Goal: Check status: Check status

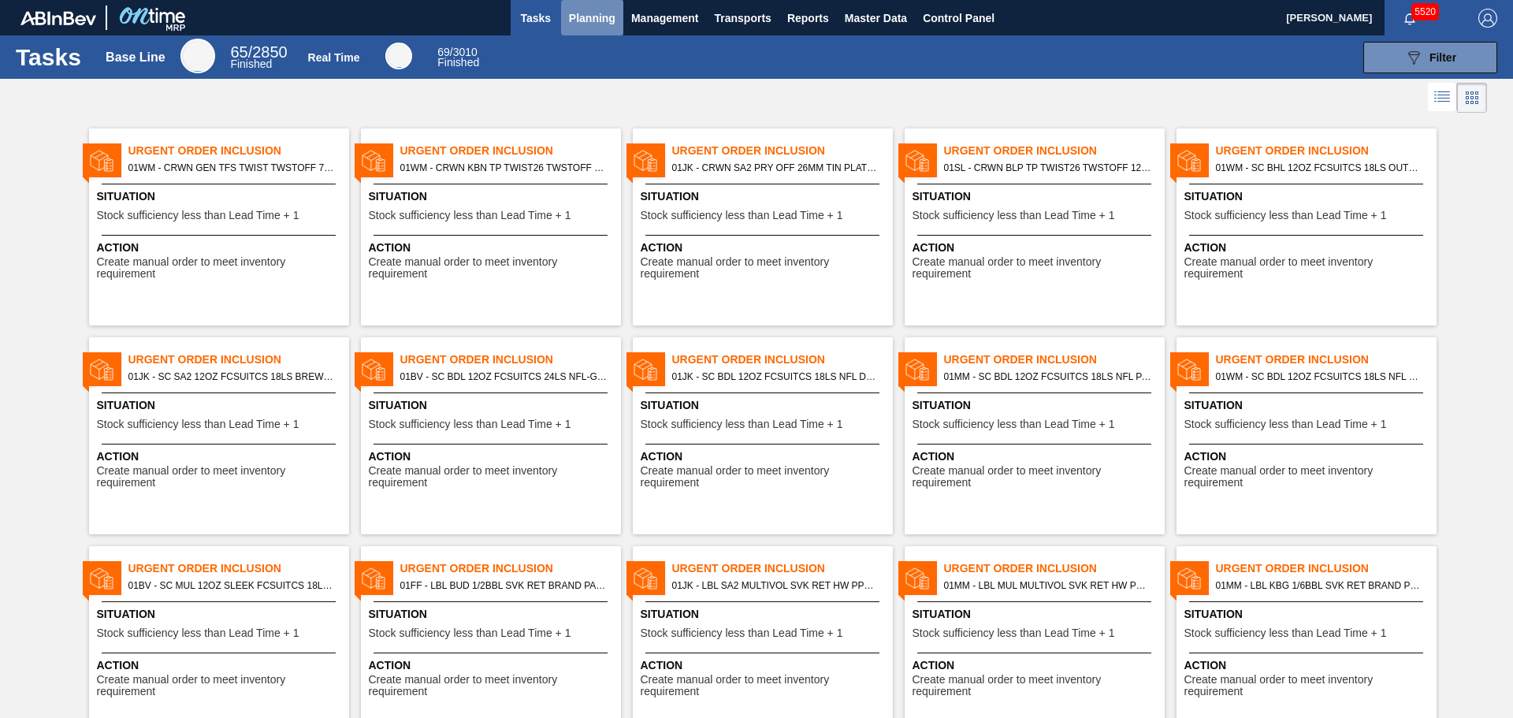
click at [600, 19] on span "Planning" at bounding box center [592, 18] width 46 height 19
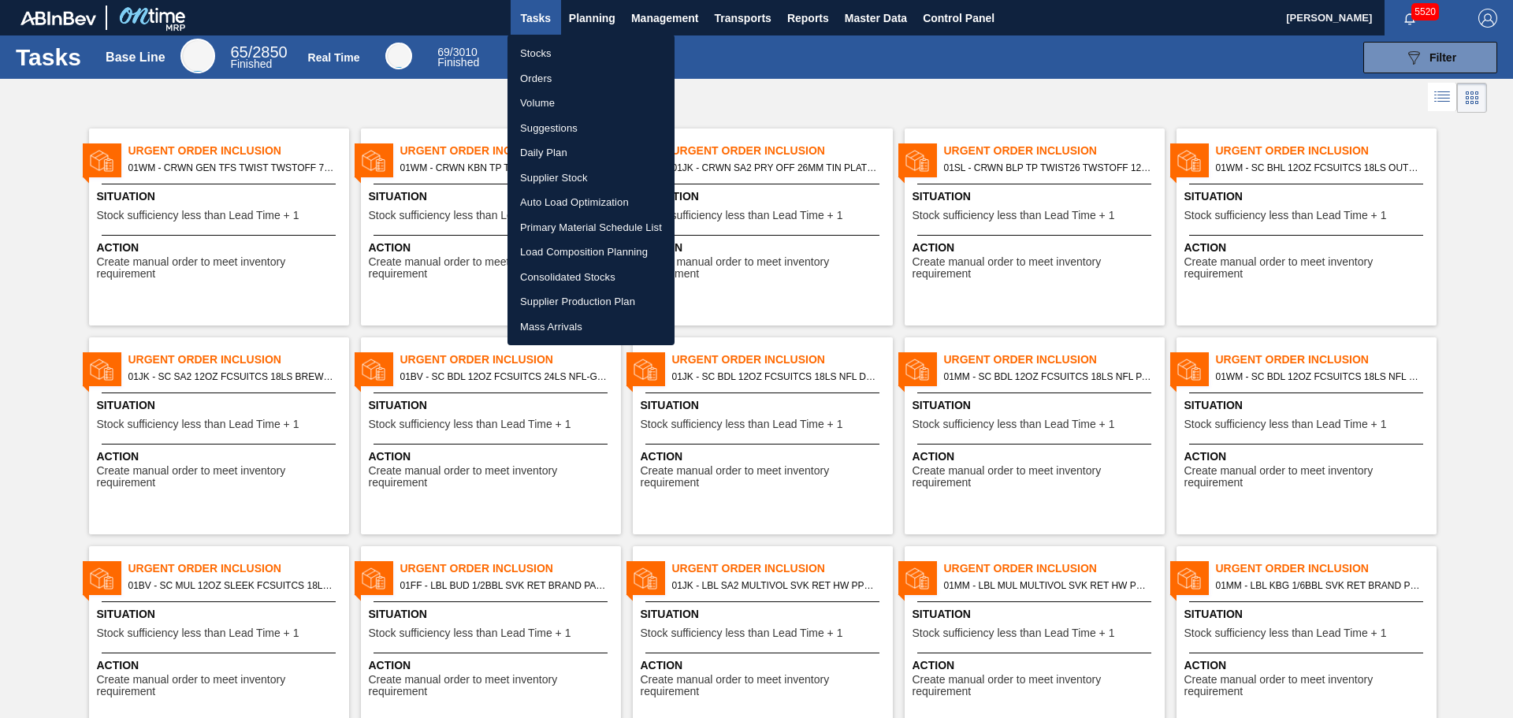
click at [543, 77] on li "Orders" at bounding box center [590, 78] width 167 height 25
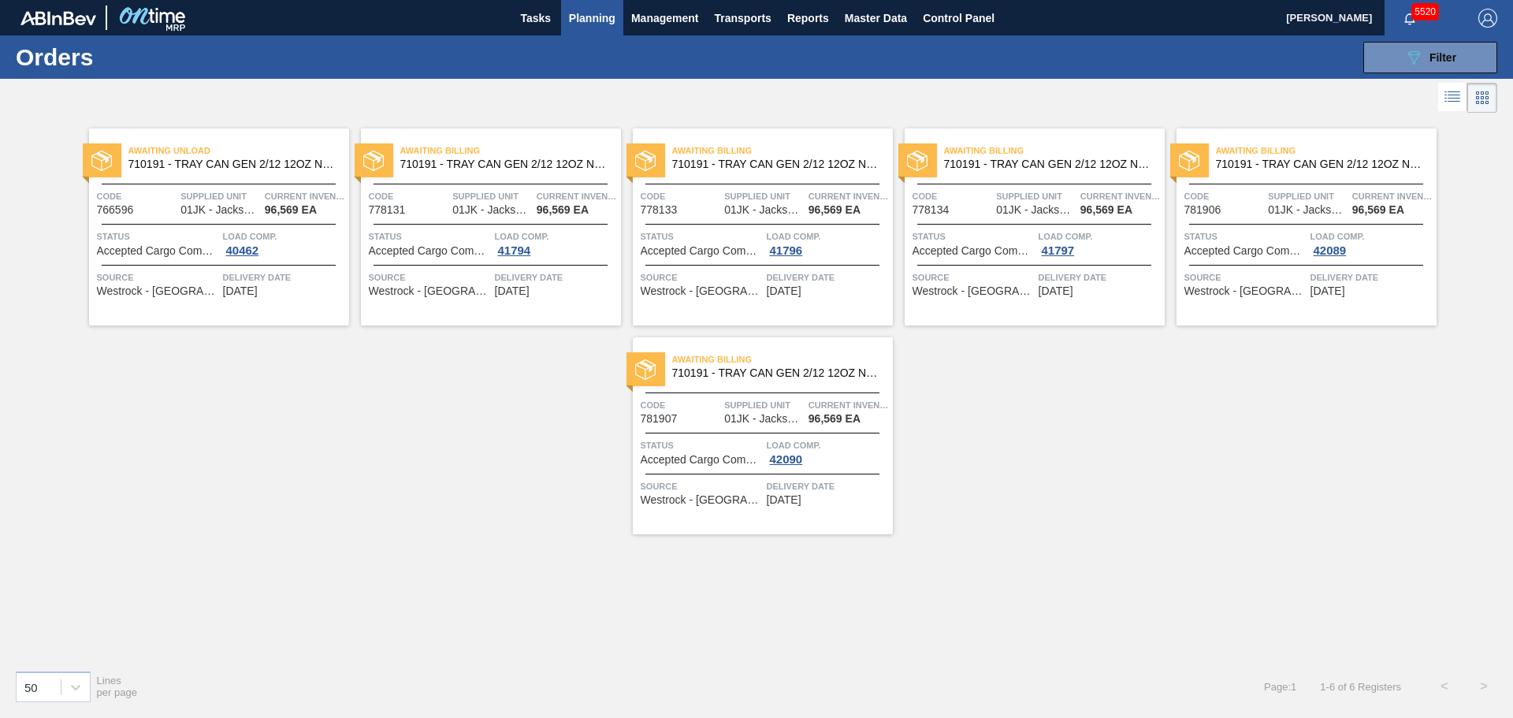
click at [511, 144] on span "Awaiting Billing" at bounding box center [510, 151] width 221 height 16
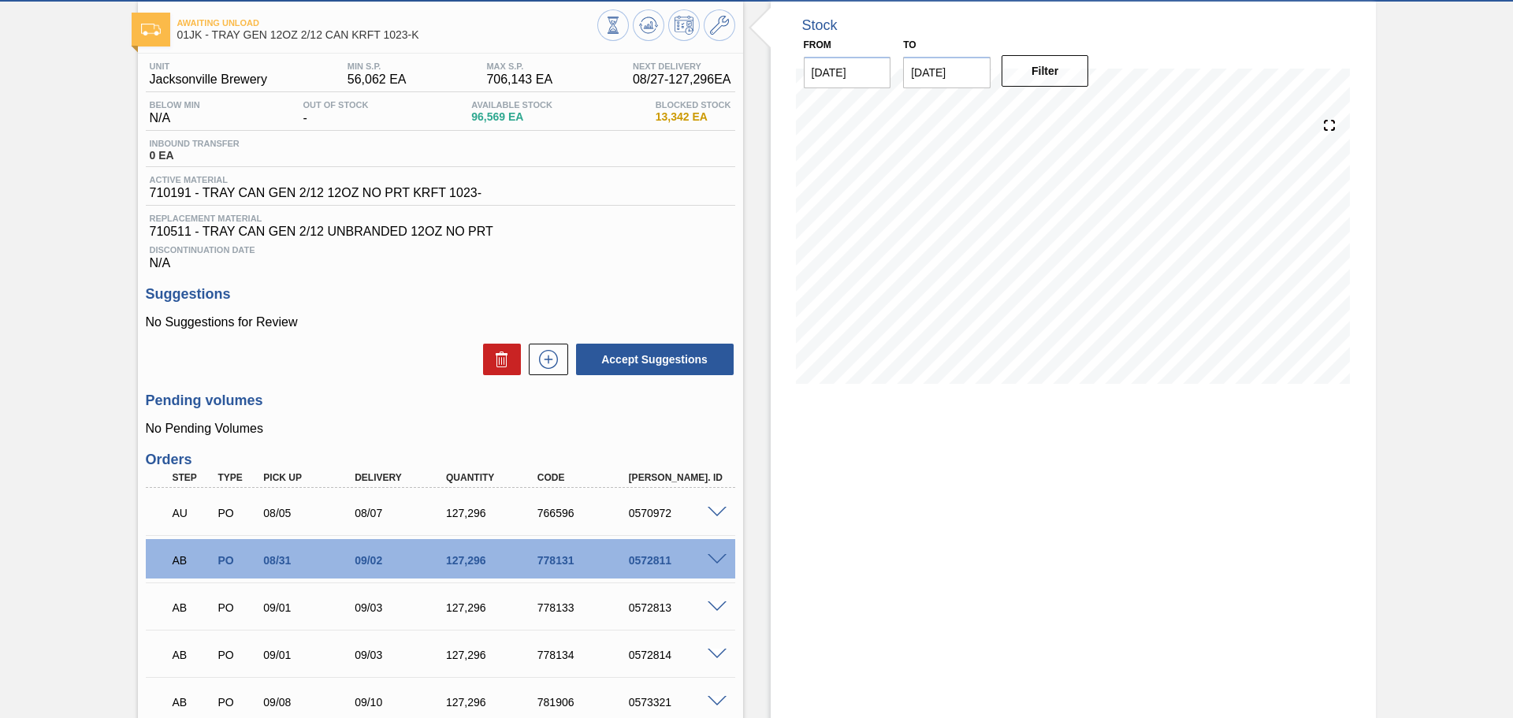
scroll to position [181, 0]
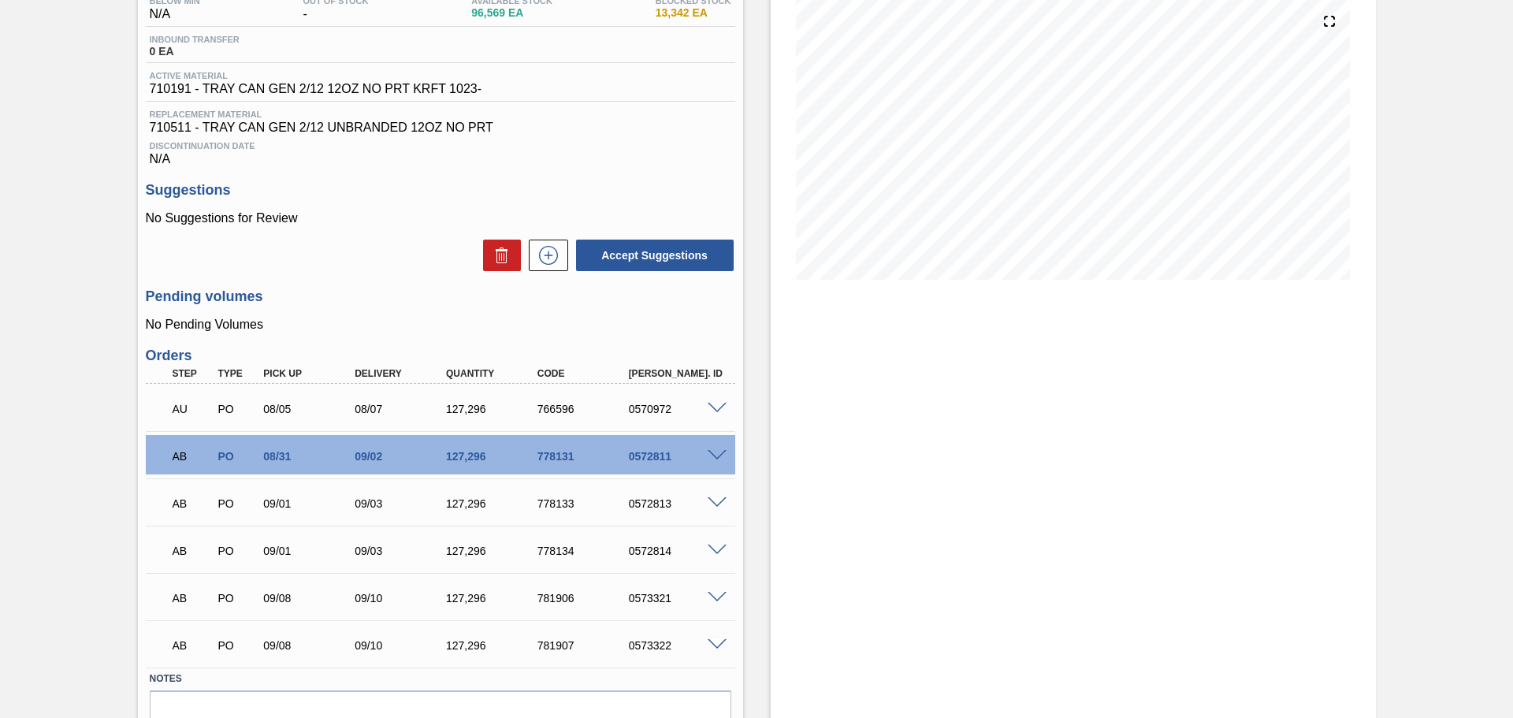
click at [711, 600] on span at bounding box center [716, 598] width 19 height 12
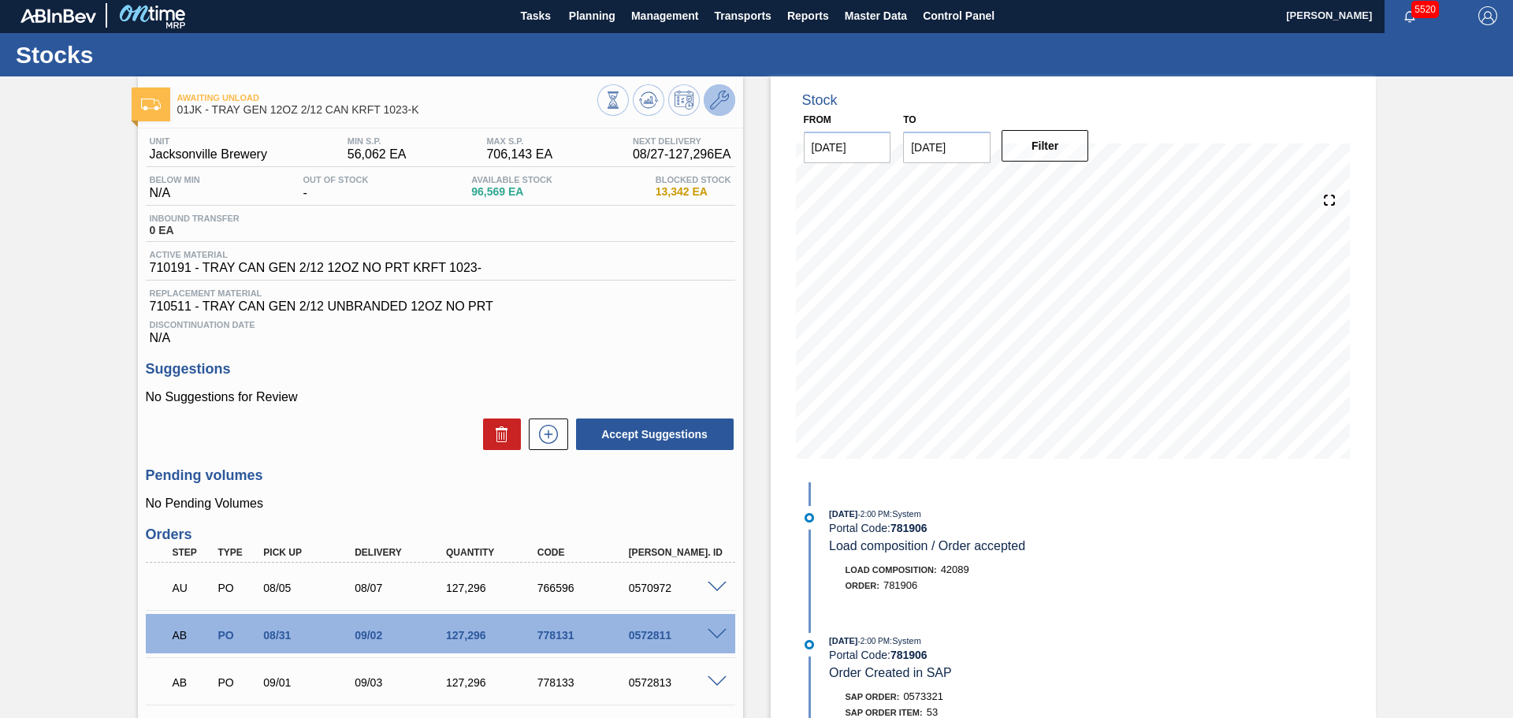
scroll to position [0, 0]
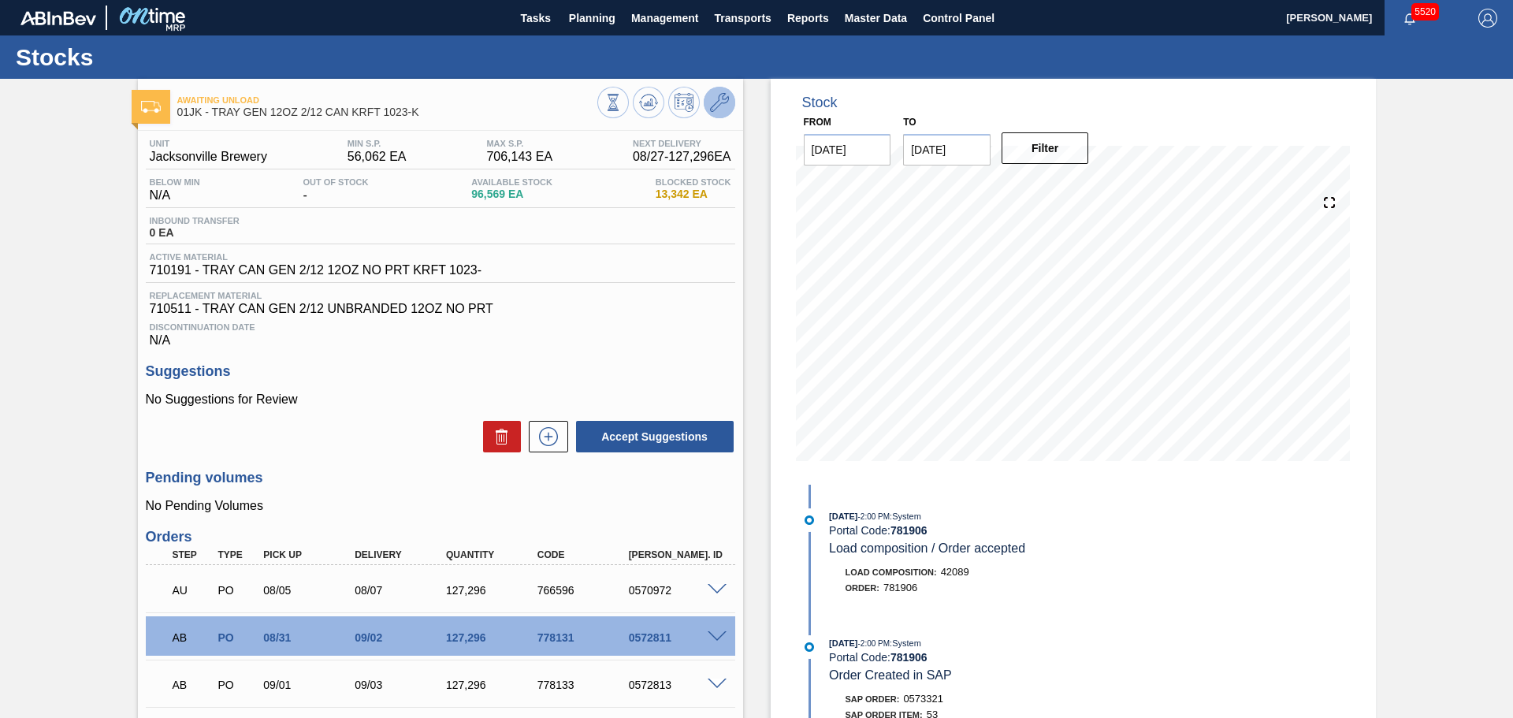
click at [715, 98] on icon at bounding box center [719, 102] width 19 height 19
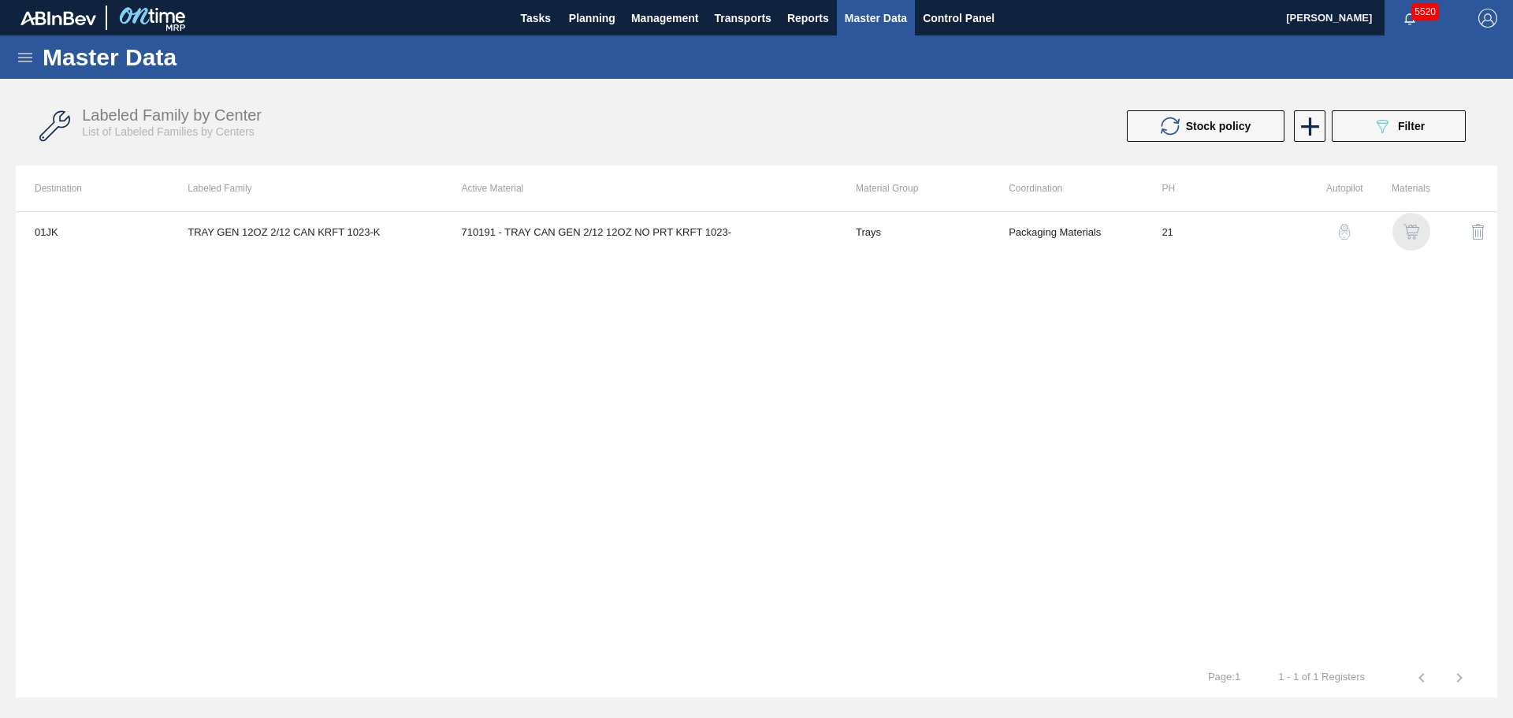
click at [1411, 236] on img "button" at bounding box center [1411, 232] width 16 height 16
